Goal: Information Seeking & Learning: Learn about a topic

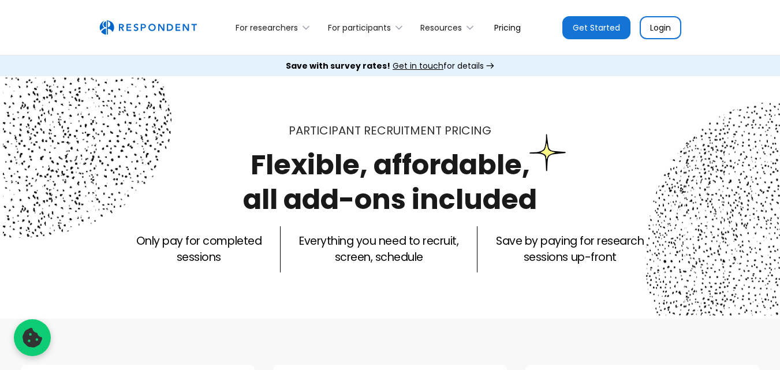
click at [575, 259] on p "Save by paying for research sessions up-front" at bounding box center [570, 249] width 148 height 32
click at [289, 25] on div "For researchers" at bounding box center [267, 28] width 62 height 12
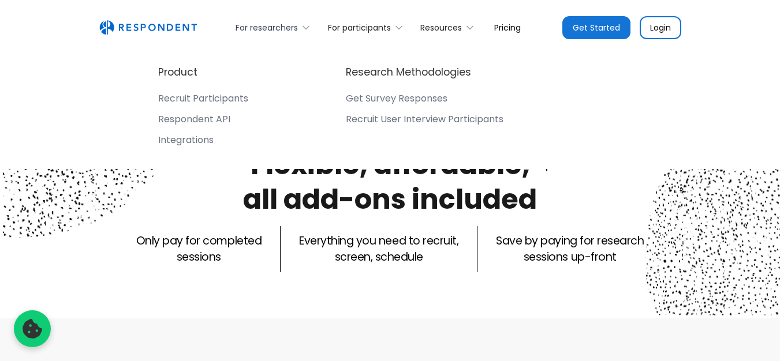
click at [277, 21] on div "For researchers" at bounding box center [275, 27] width 92 height 27
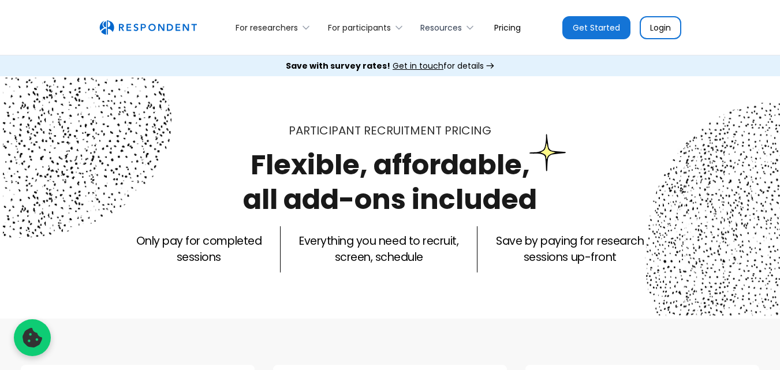
click at [456, 26] on div "Resources" at bounding box center [441, 28] width 42 height 12
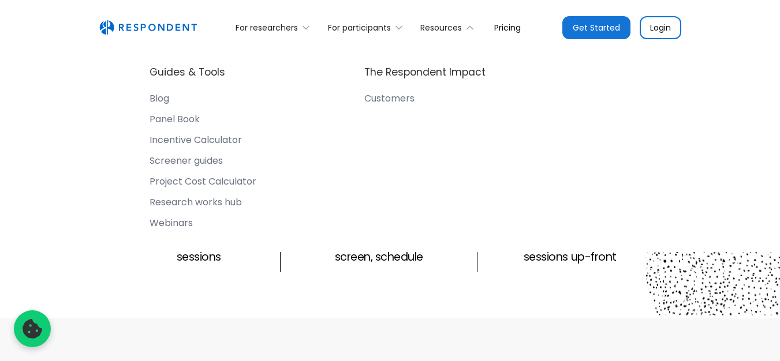
click at [507, 23] on link "Pricing" at bounding box center [507, 27] width 45 height 27
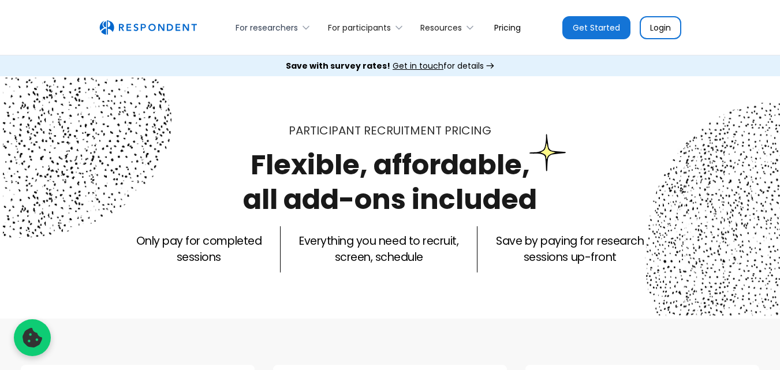
click at [290, 27] on div "For researchers" at bounding box center [267, 28] width 62 height 12
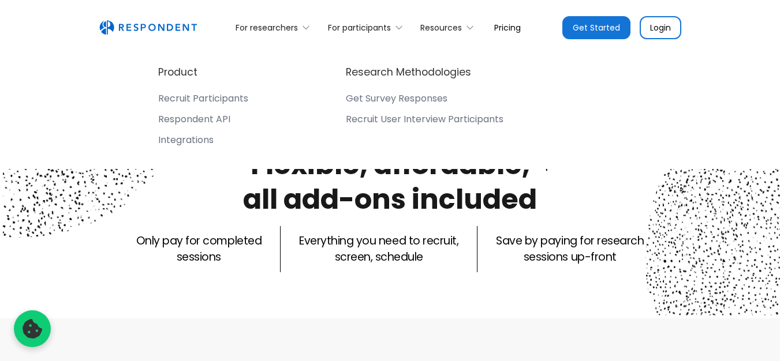
click at [197, 94] on div "Recruit Participants" at bounding box center [203, 99] width 90 height 12
